Goal: Information Seeking & Learning: Find specific fact

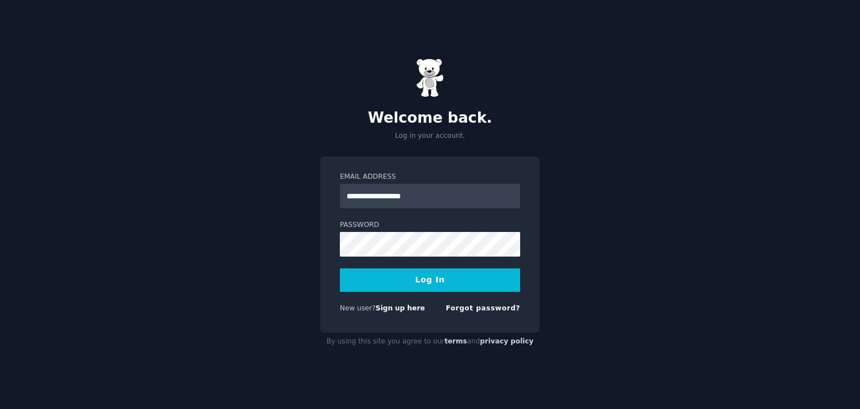
type input "**********"
click at [404, 289] on button "Log In" at bounding box center [430, 280] width 180 height 24
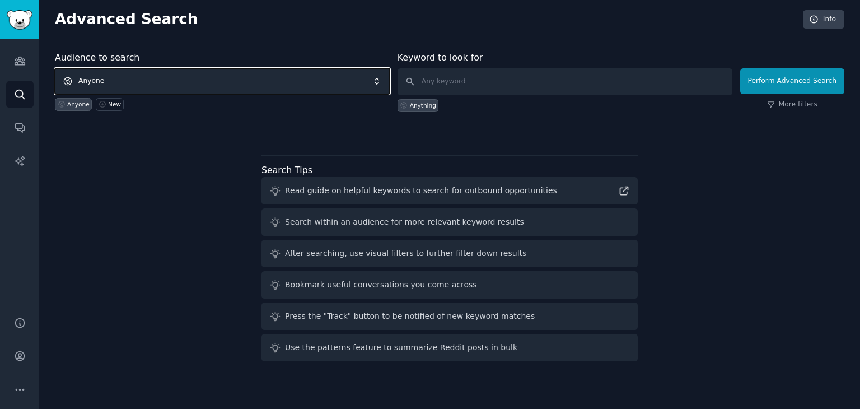
click at [278, 82] on span "Anyone" at bounding box center [222, 81] width 335 height 26
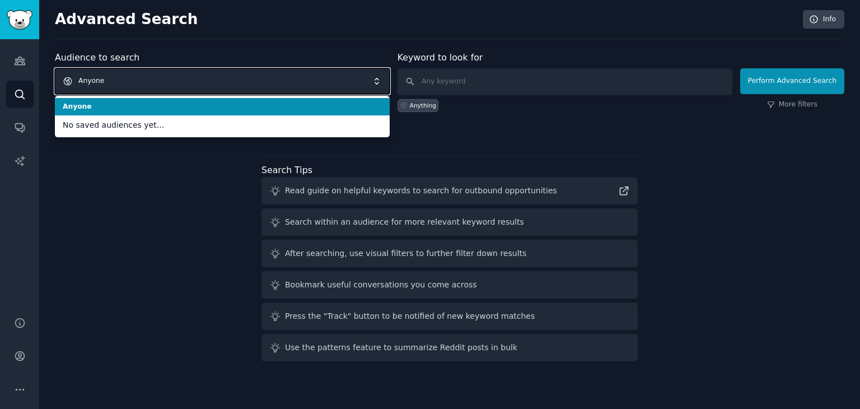
click at [332, 38] on div "Advanced Search Info" at bounding box center [450, 24] width 790 height 29
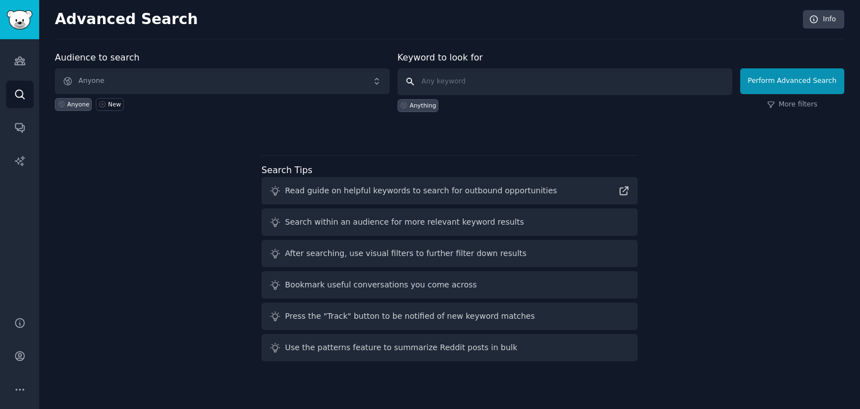
click at [447, 76] on input "text" at bounding box center [565, 81] width 335 height 27
click at [547, 86] on input "text" at bounding box center [565, 81] width 335 height 27
paste input "Dr.FORHAIR Folligen Shampoo"
type input "Dr.FORHAIR Folligen Shampoo"
click at [775, 82] on button "Perform Advanced Search" at bounding box center [792, 81] width 104 height 26
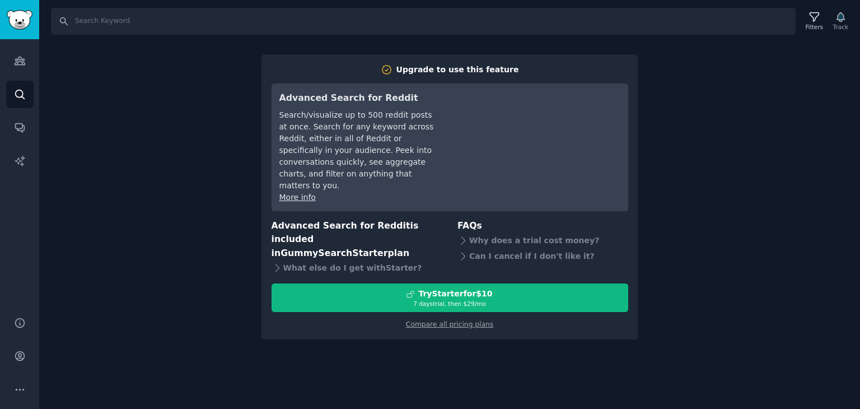
click at [208, 227] on div "Search Filters Track Upgrade to use this feature Advanced Search for Reddit Sea…" at bounding box center [449, 204] width 821 height 409
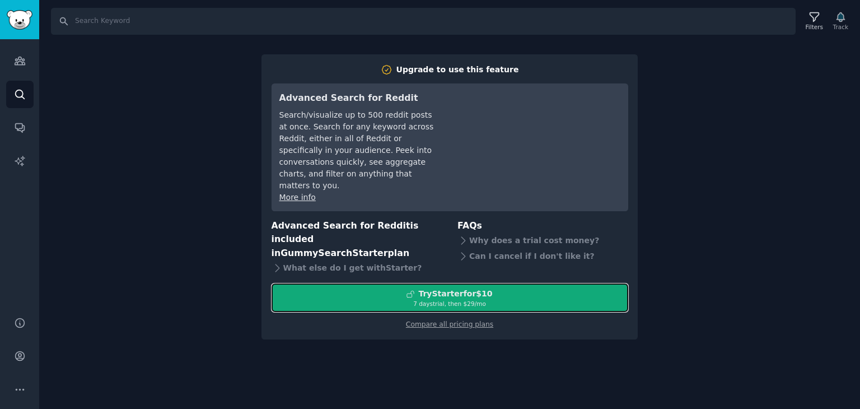
click at [318, 288] on div "Try Starter for $10" at bounding box center [450, 294] width 356 height 12
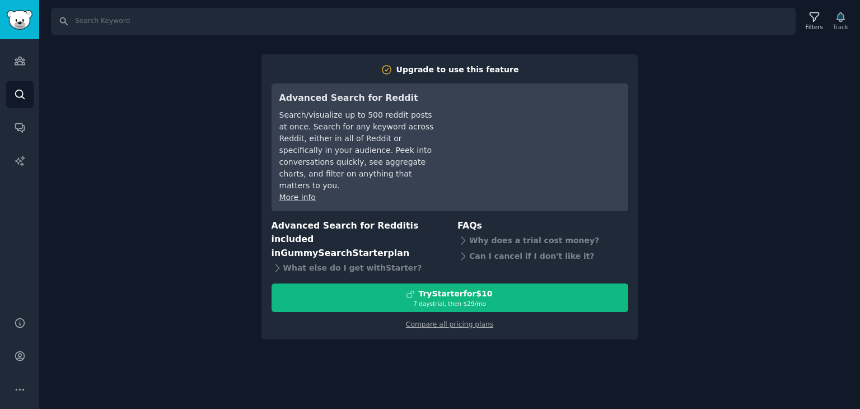
click at [125, 118] on div "Search Filters Track Upgrade to use this feature Advanced Search for Reddit Sea…" at bounding box center [449, 204] width 821 height 409
